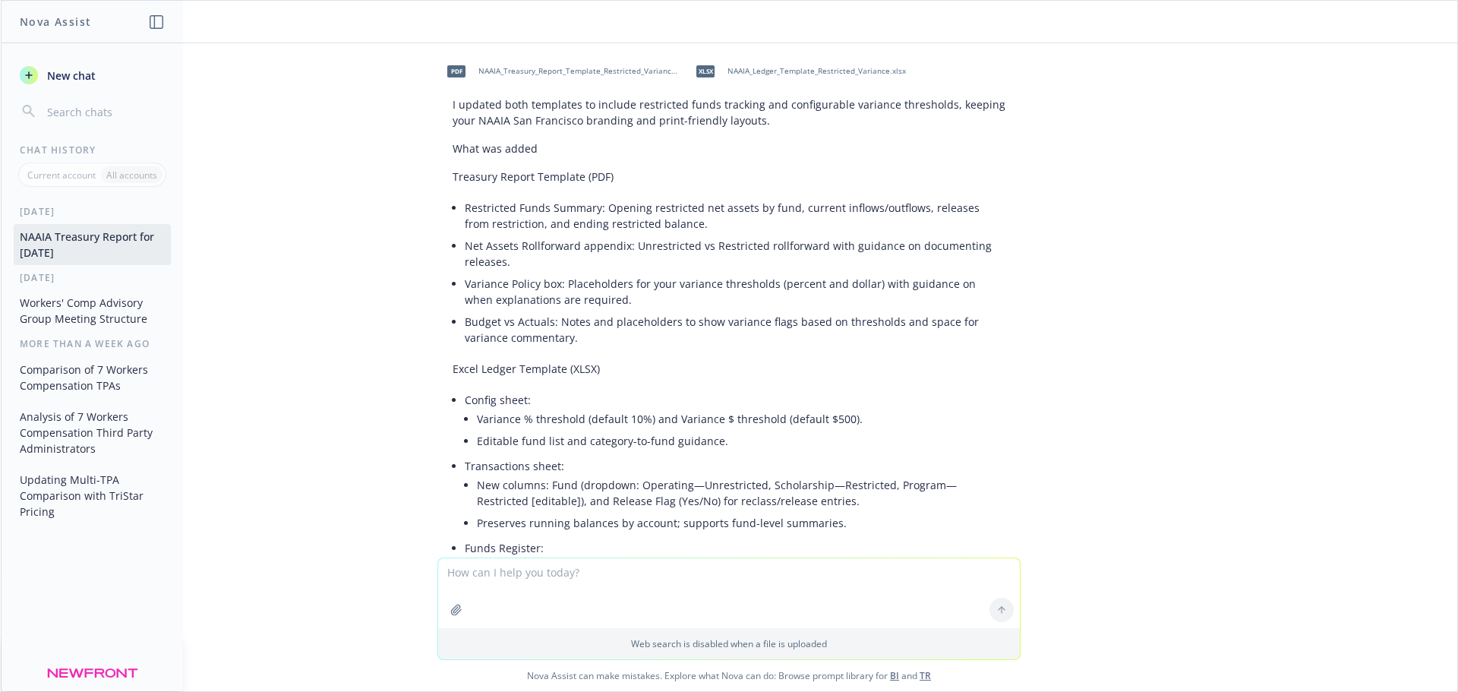
scroll to position [9491, 0]
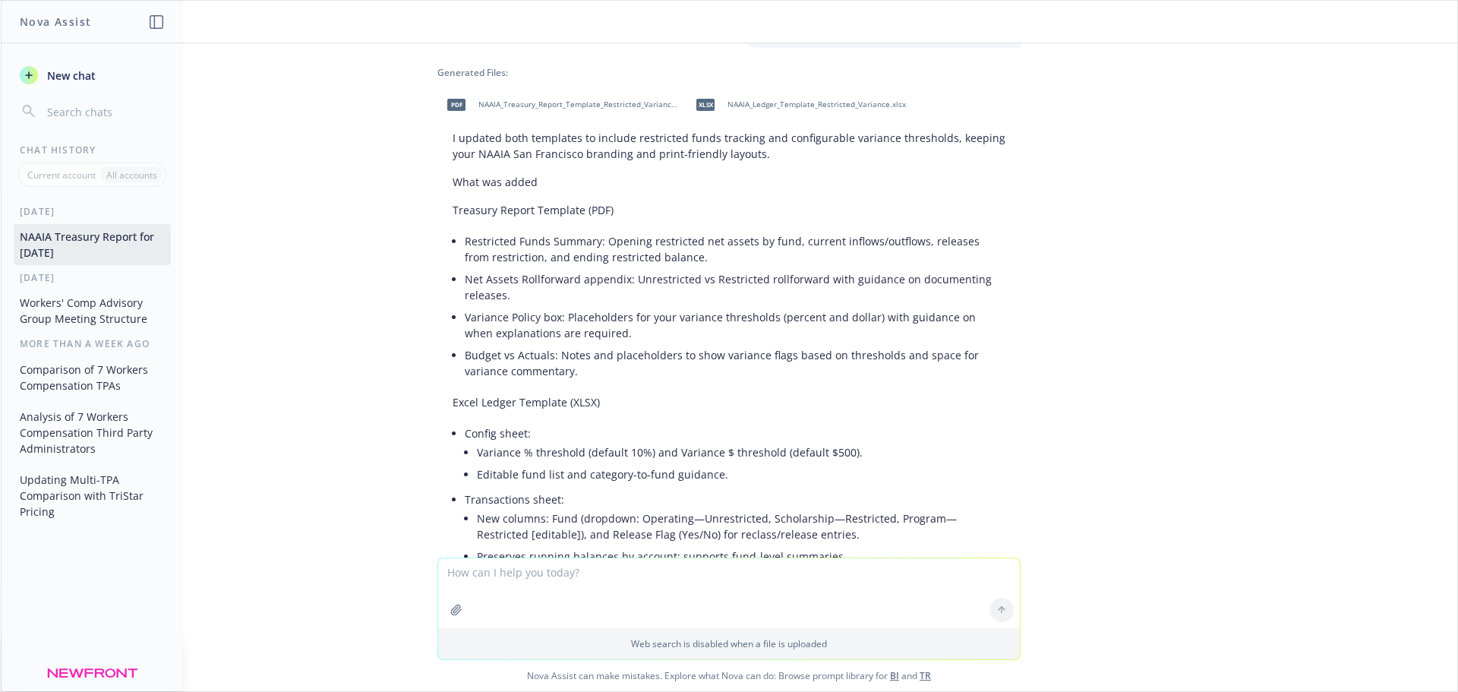
click at [566, 394] on p "Excel Ledger Template (XLSX)" at bounding box center [728, 402] width 553 height 16
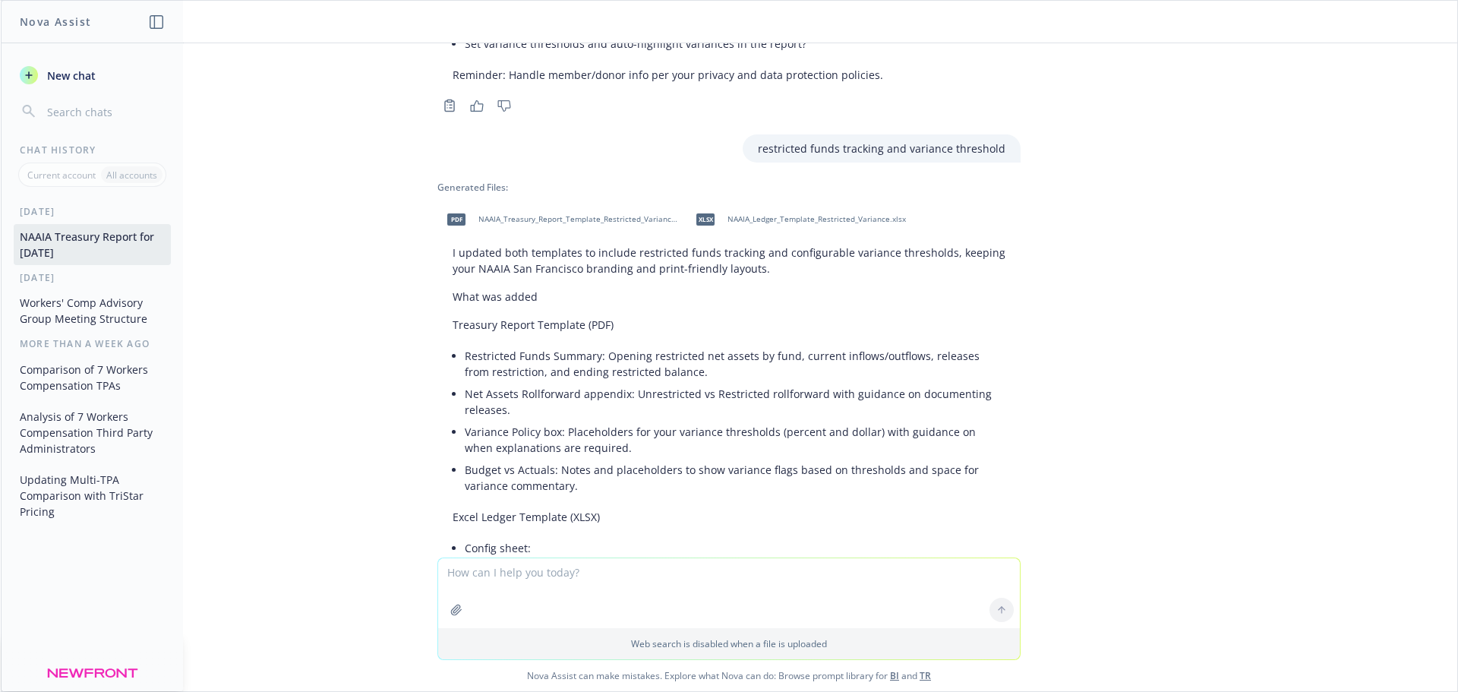
scroll to position [9340, 0]
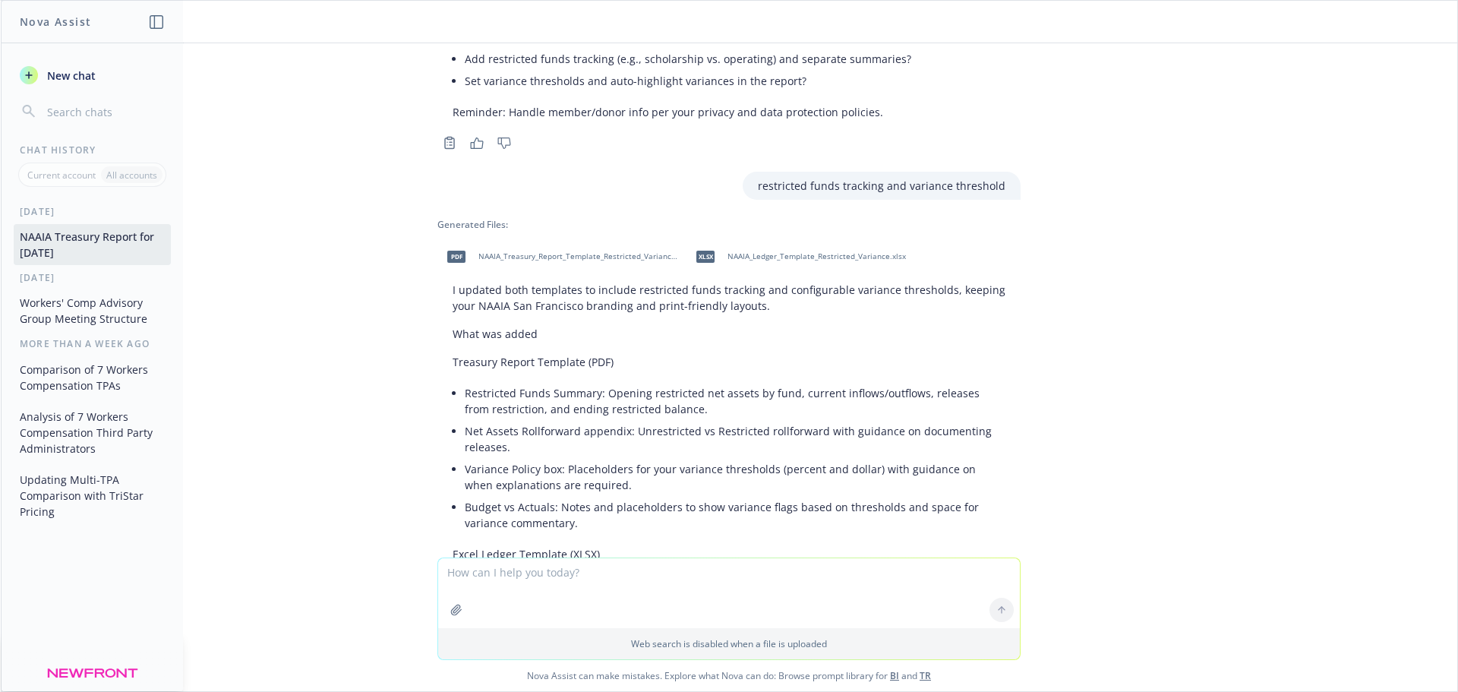
click at [569, 251] on span "NAAIA_Treasury_Report_Template_Restricted_Variance.pdf" at bounding box center [577, 256] width 199 height 10
click at [808, 251] on span "NAAIA_Ledger_Template_Restricted_Variance.xlsx" at bounding box center [816, 256] width 178 height 10
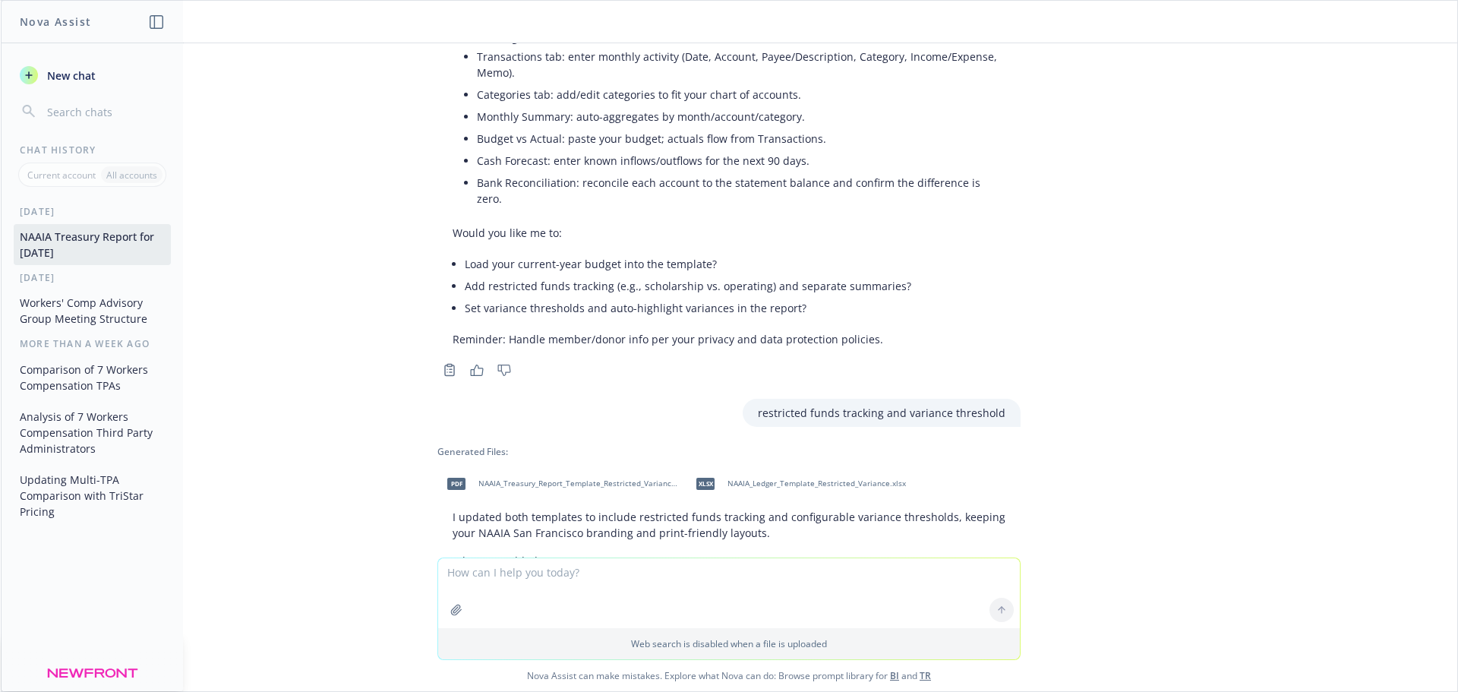
scroll to position [9112, 0]
